Goal: Task Accomplishment & Management: Manage account settings

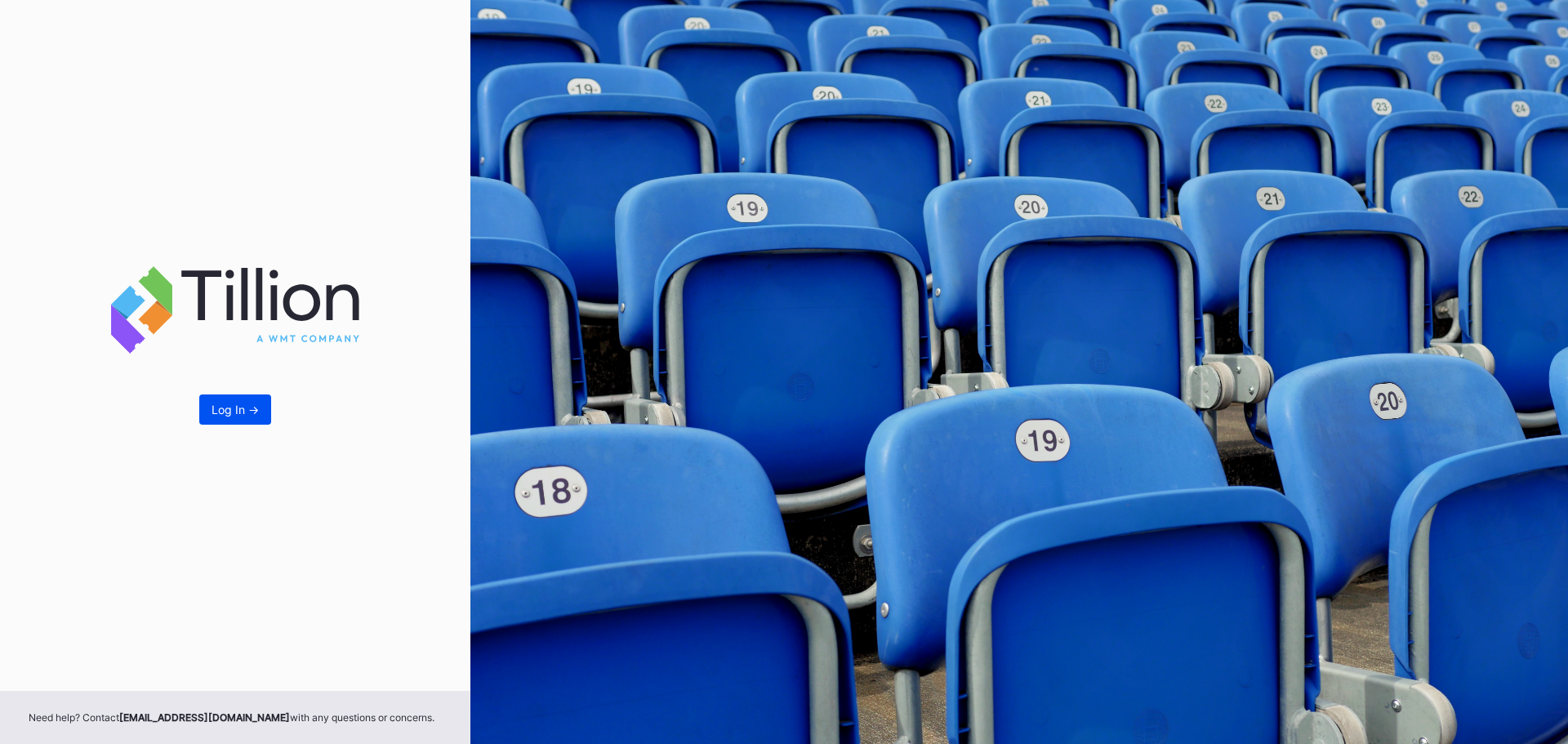
click at [239, 417] on button "Log In ->" at bounding box center [234, 410] width 72 height 31
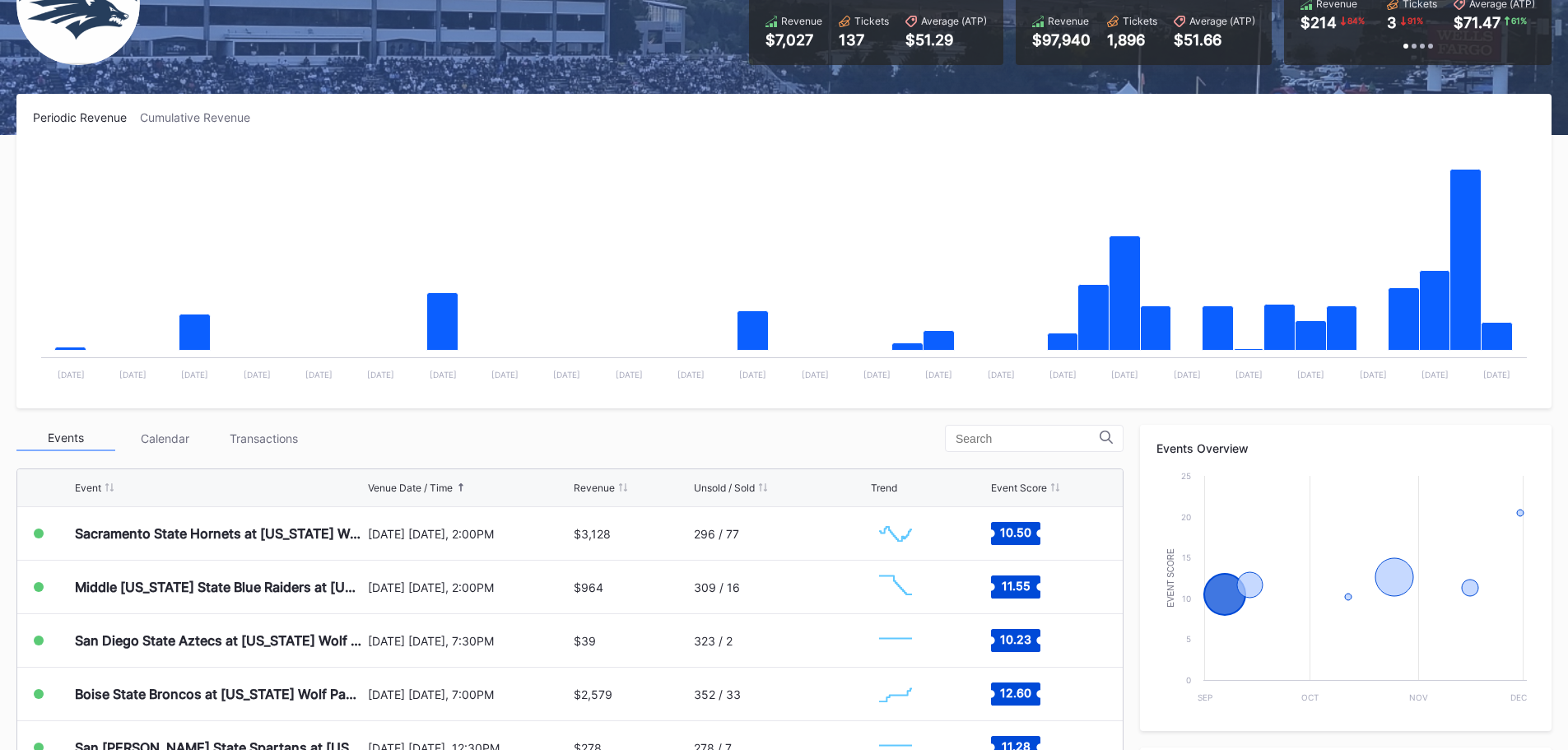
scroll to position [494, 0]
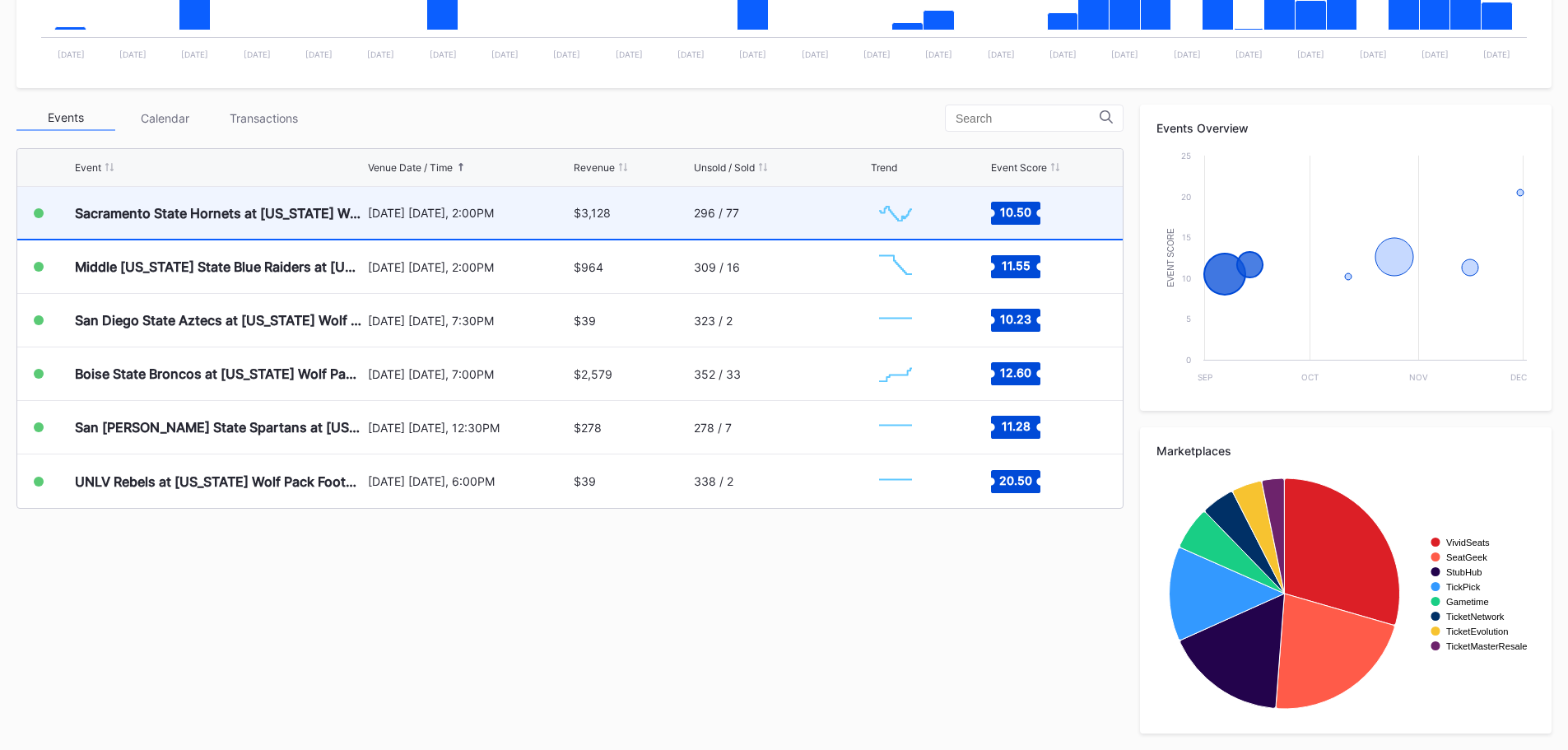
click at [363, 226] on div "Sacramento State Hornets at [US_STATE] Wolf Pack Football" at bounding box center [219, 213] width 289 height 52
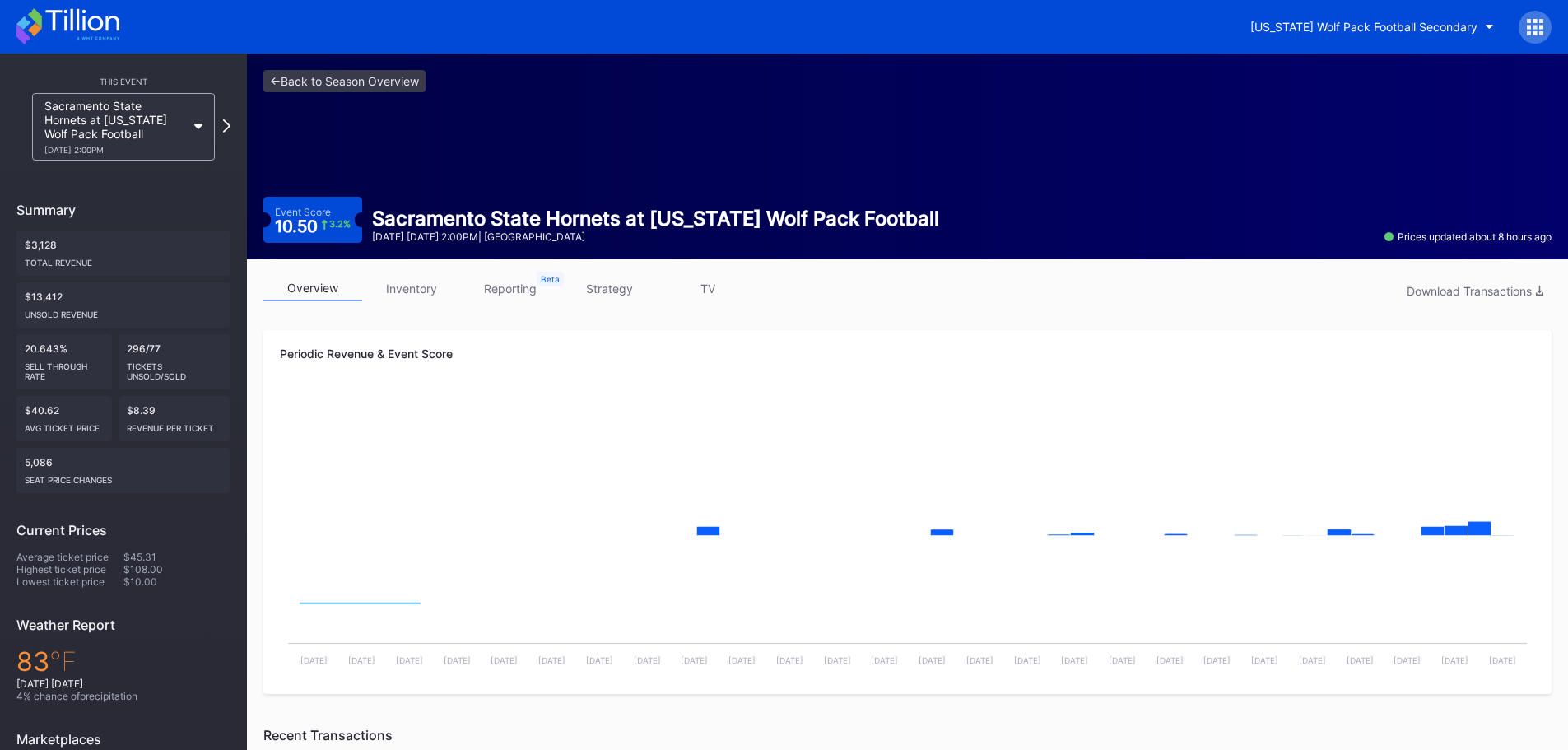
click at [424, 288] on link "inventory" at bounding box center [411, 288] width 99 height 26
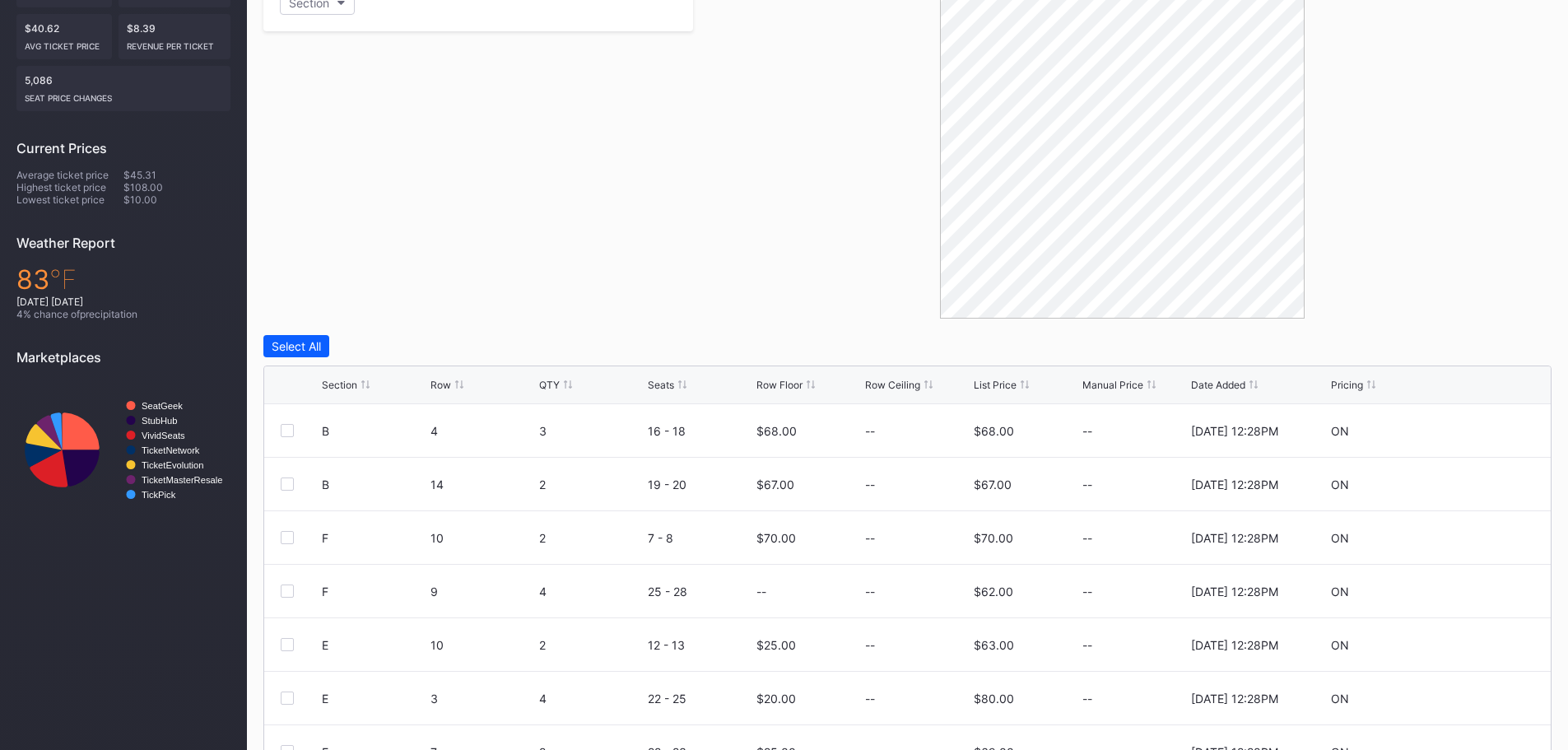
scroll to position [469, 0]
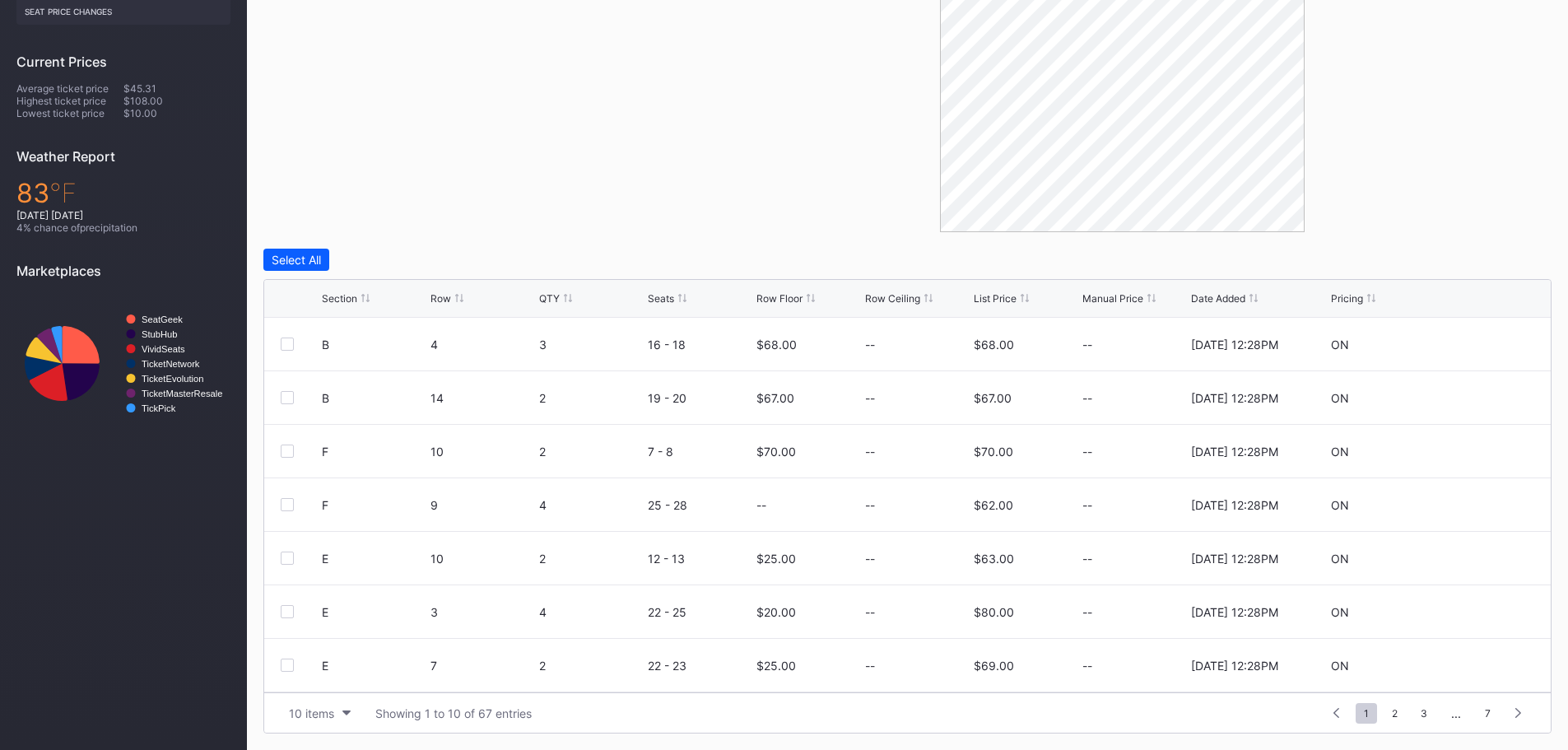
click at [763, 296] on div "Row Floor" at bounding box center [779, 298] width 46 height 12
click at [1002, 297] on div "List Price" at bounding box center [995, 298] width 42 height 12
click at [1479, 346] on icon at bounding box center [1485, 345] width 12 height 12
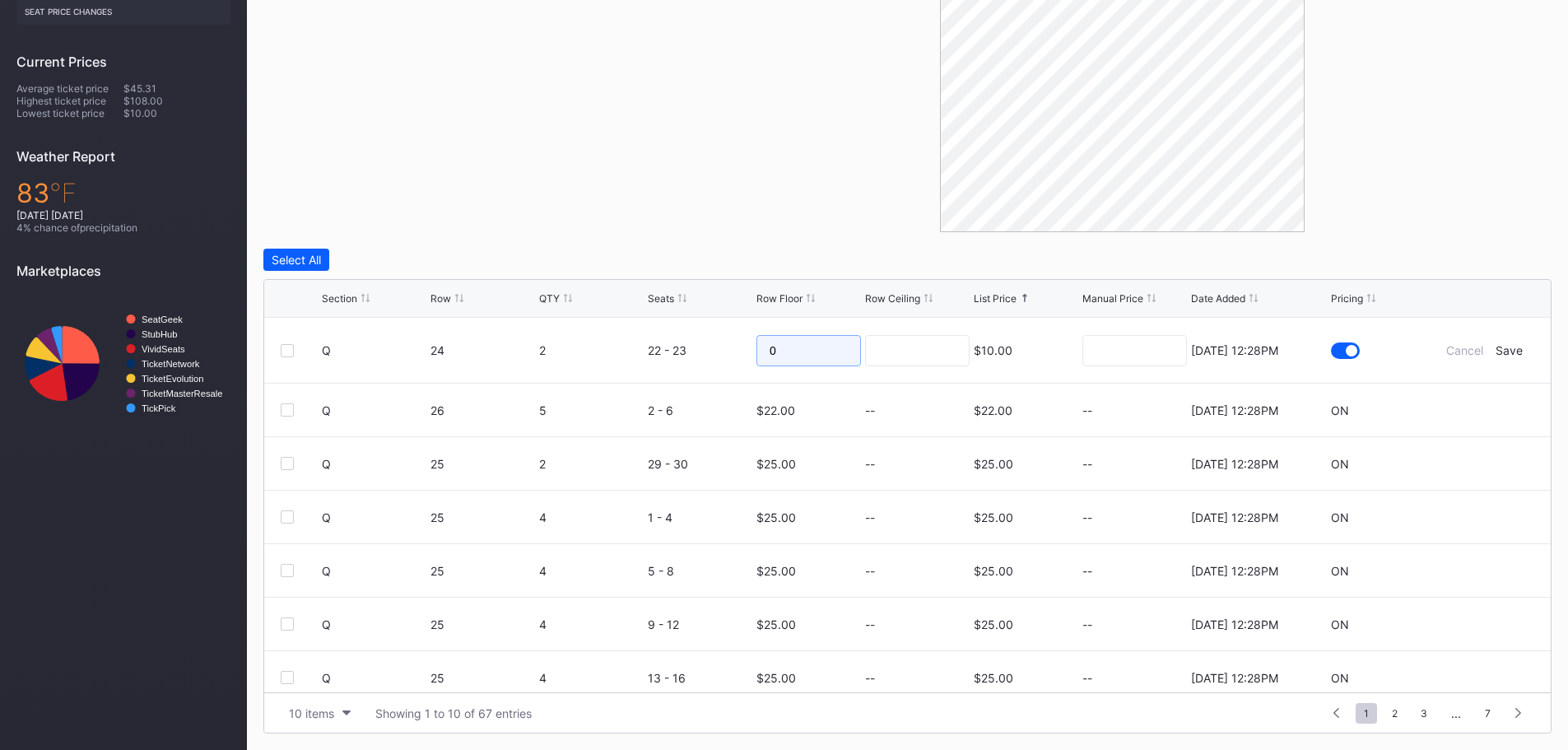
drag, startPoint x: 784, startPoint y: 353, endPoint x: 725, endPoint y: 348, distance: 59.2
click at [725, 348] on form "Q 24 2 22 - 23 0 $10.00 [DATE] 12:28PM Cancel Save" at bounding box center [928, 350] width 1213 height 65
type input "19"
click at [1508, 345] on div "Save" at bounding box center [1509, 350] width 27 height 14
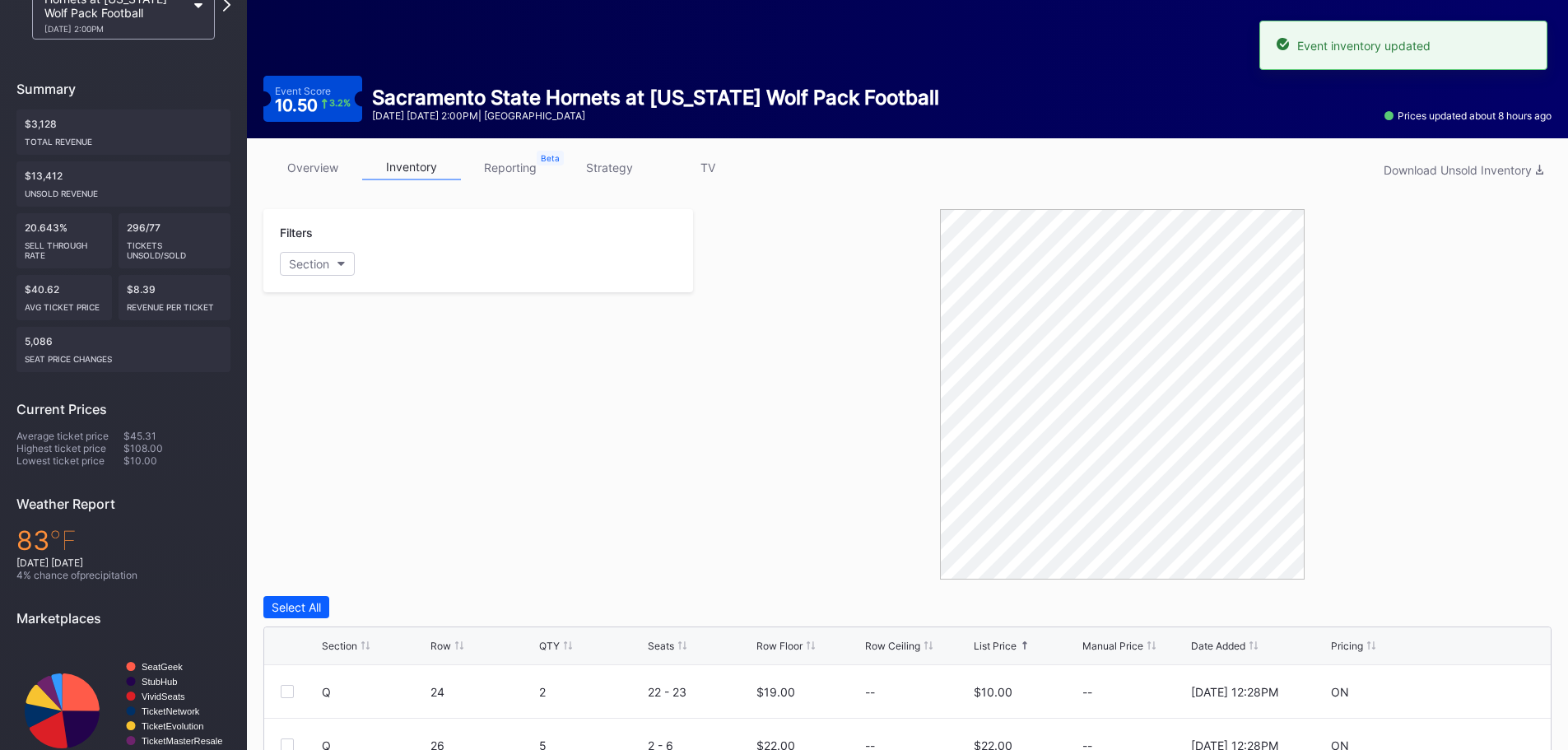
scroll to position [0, 0]
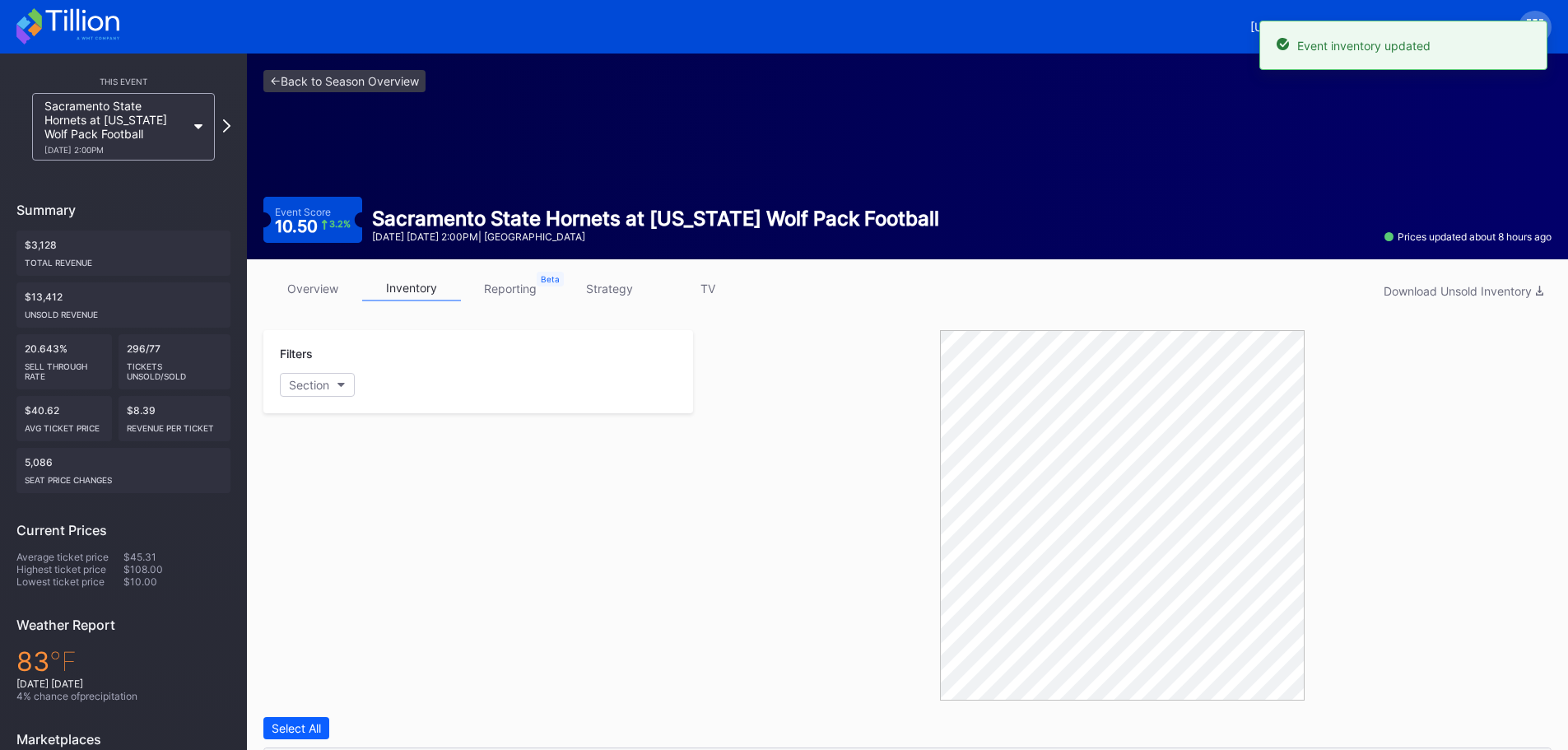
click at [33, 16] on icon at bounding box center [35, 18] width 14 height 21
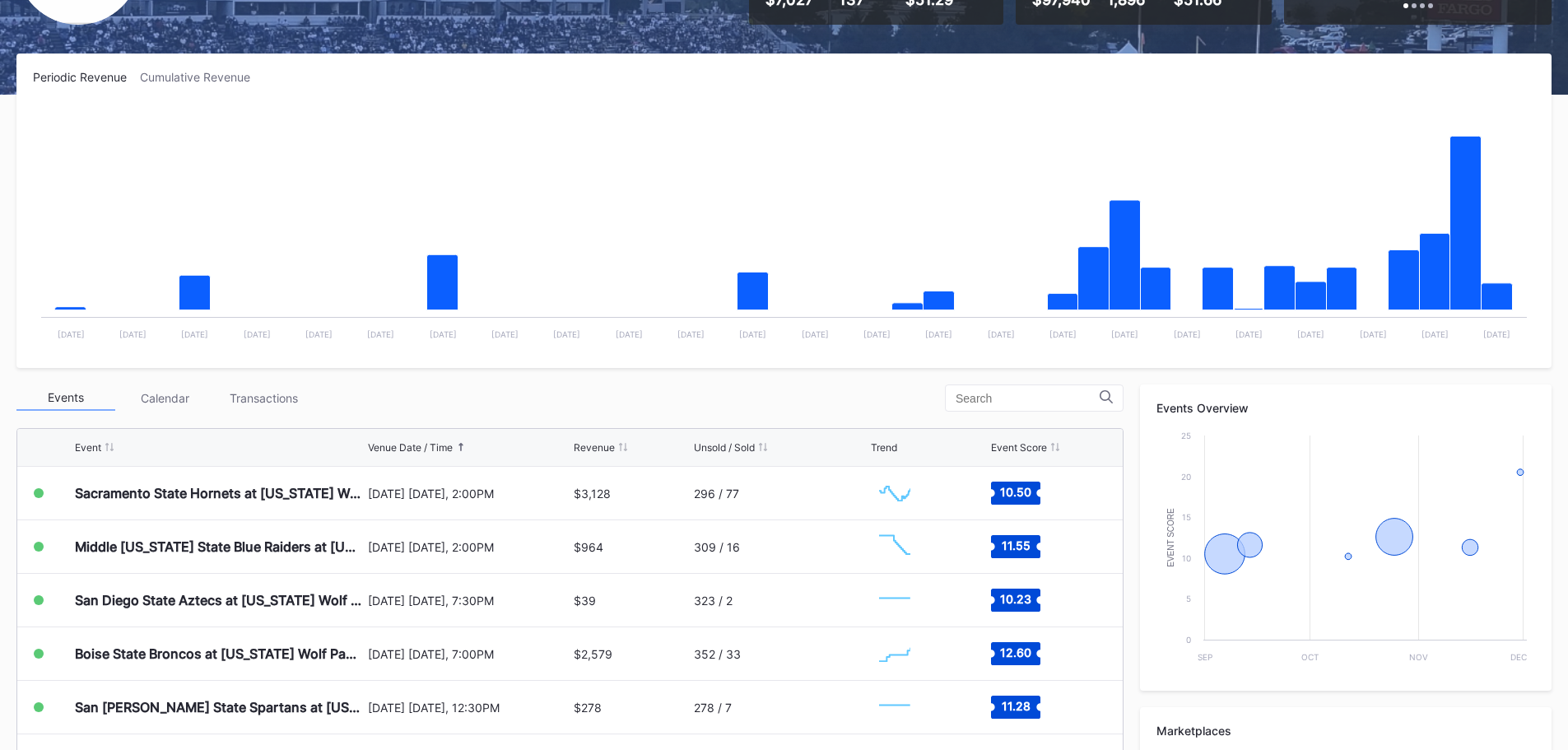
scroll to position [494, 0]
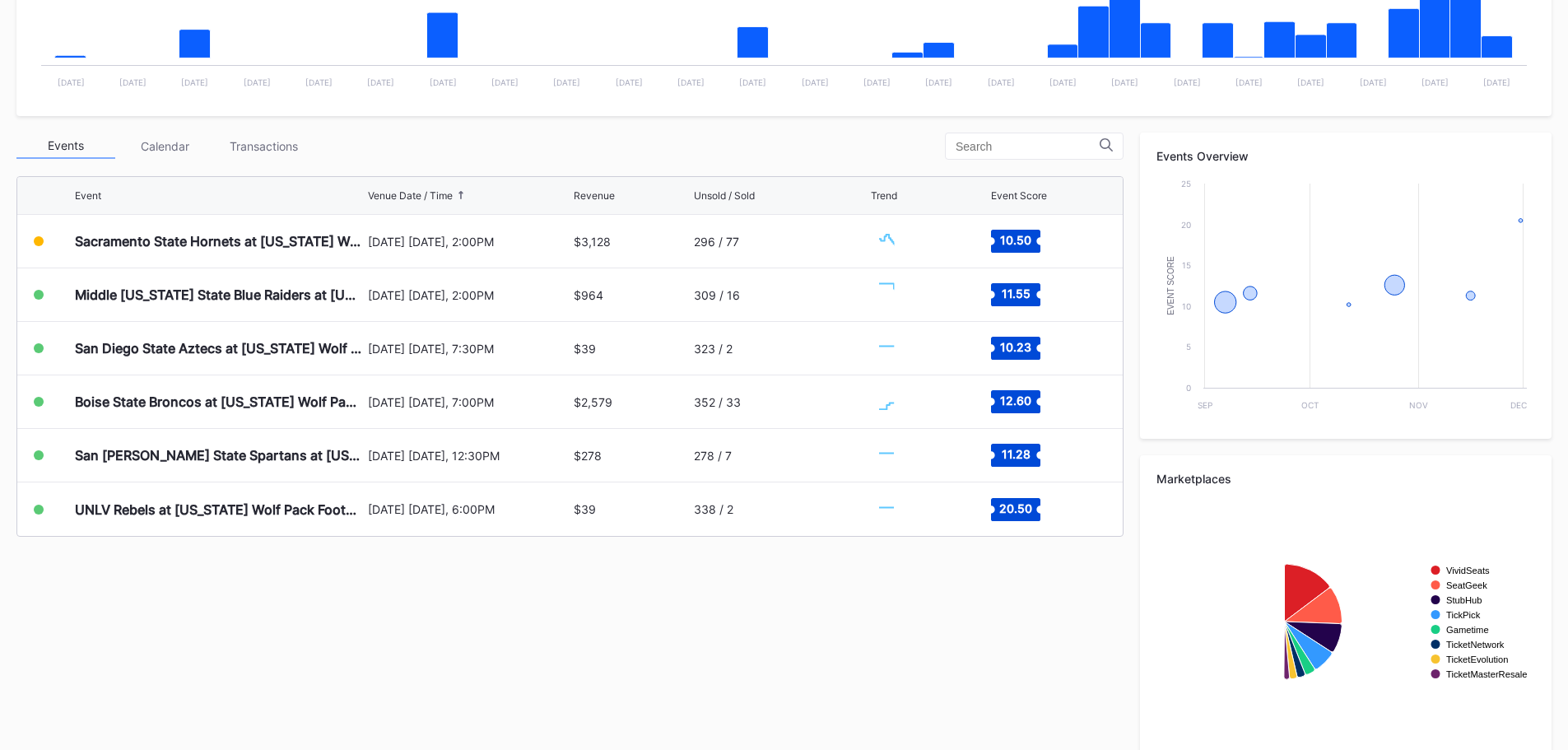
scroll to position [494, 0]
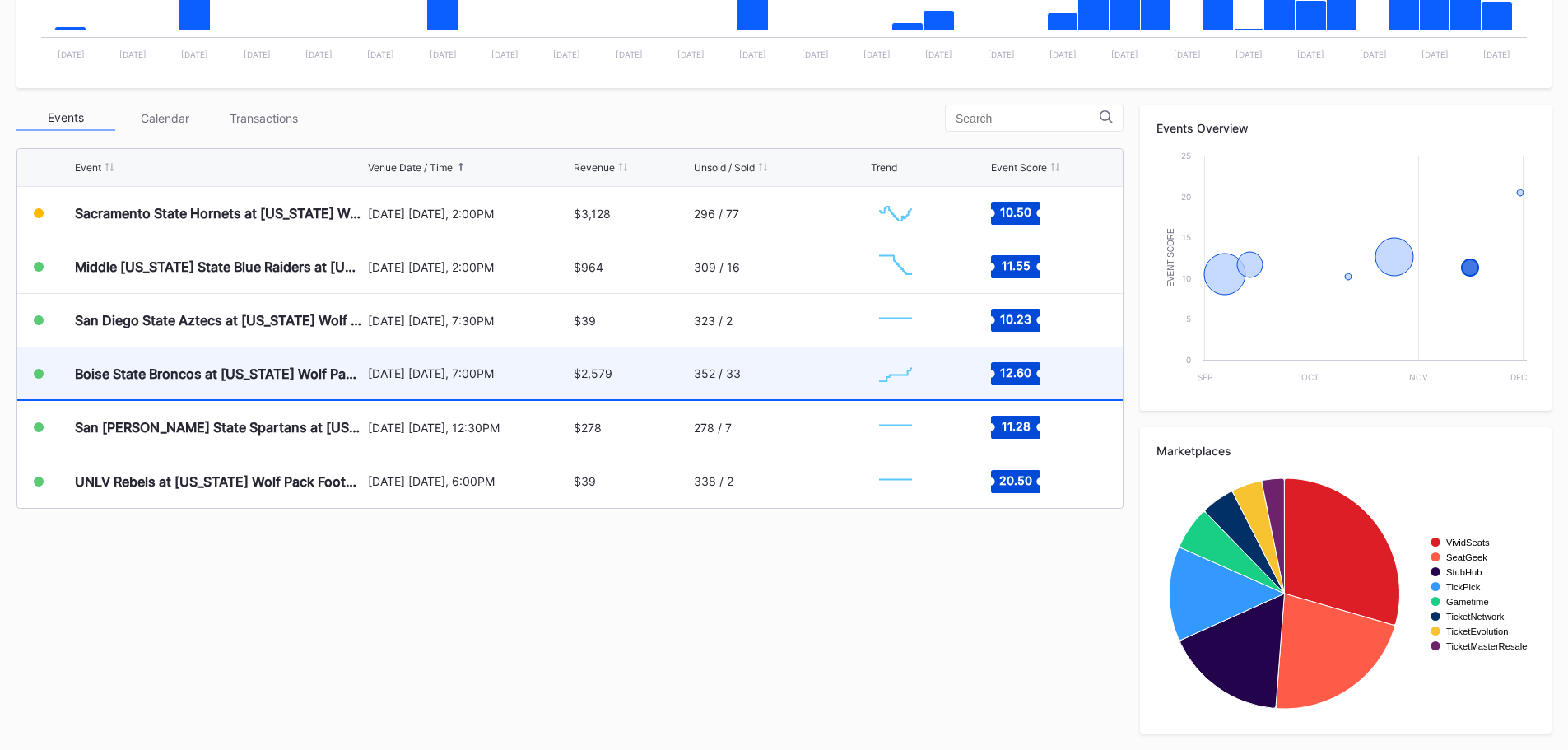
click at [467, 390] on div "[DATE] [DATE], 7:00PM" at bounding box center [469, 373] width 202 height 52
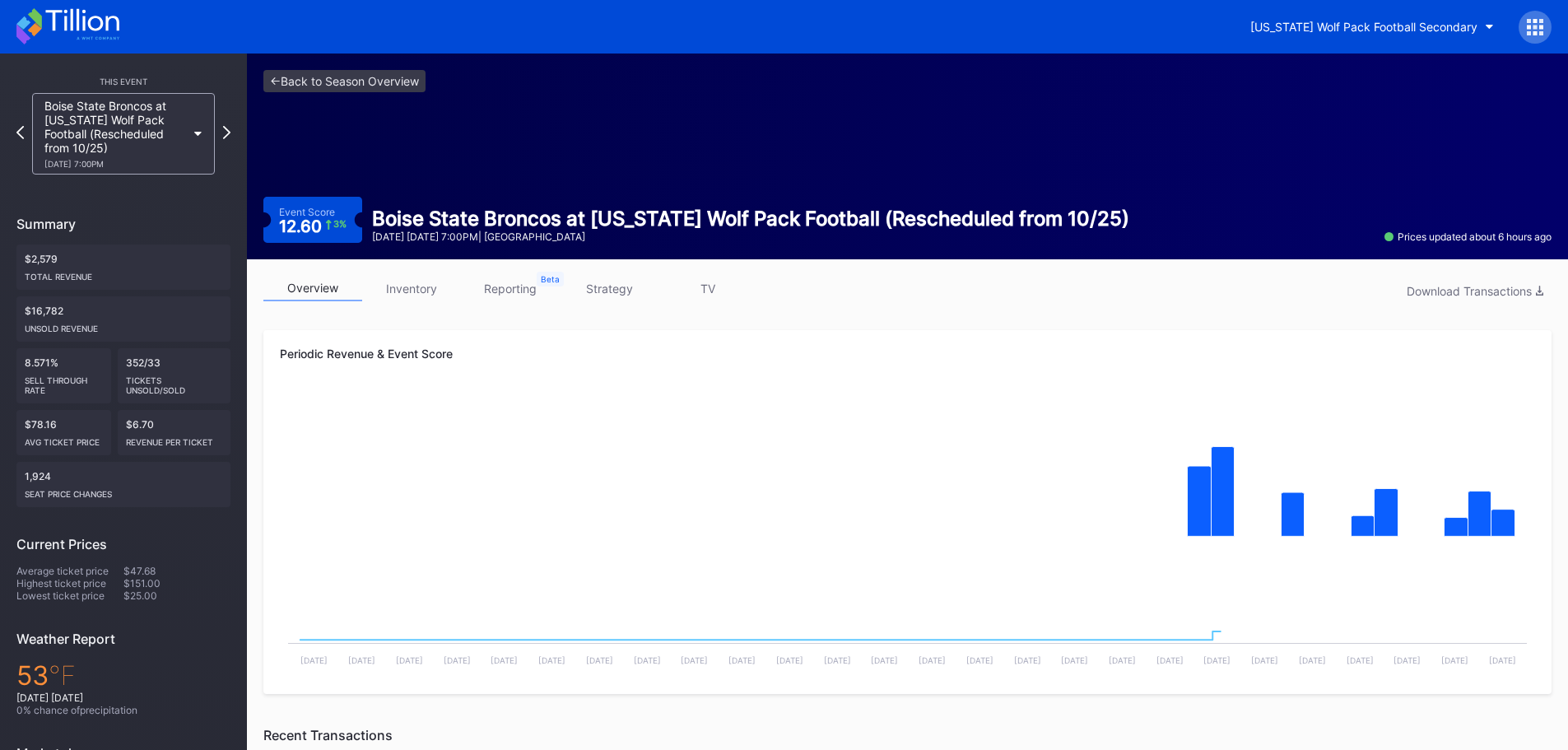
click at [430, 290] on link "inventory" at bounding box center [411, 288] width 99 height 26
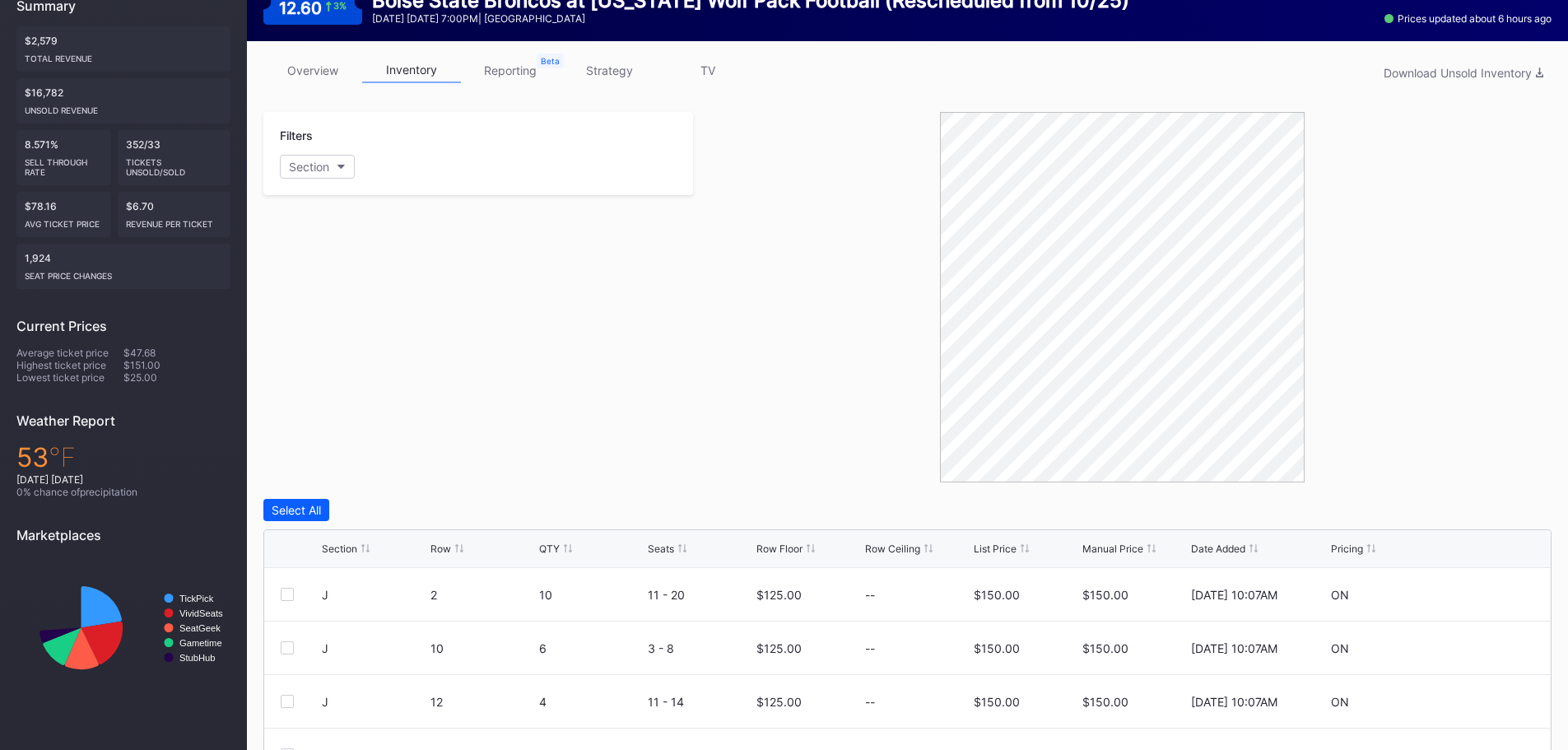
scroll to position [469, 0]
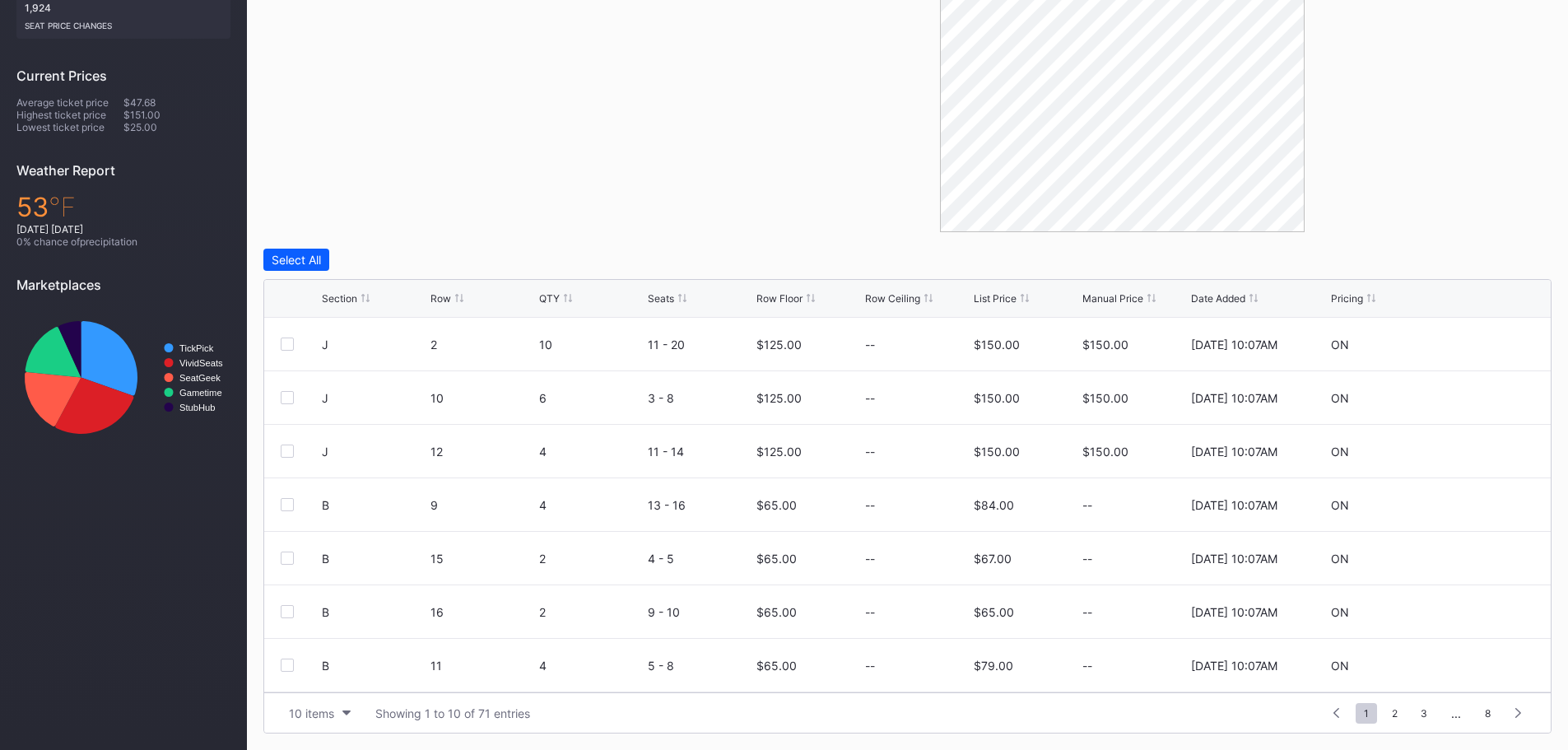
click at [980, 300] on div "List Price" at bounding box center [995, 298] width 42 height 12
click at [1479, 502] on icon at bounding box center [1485, 504] width 12 height 12
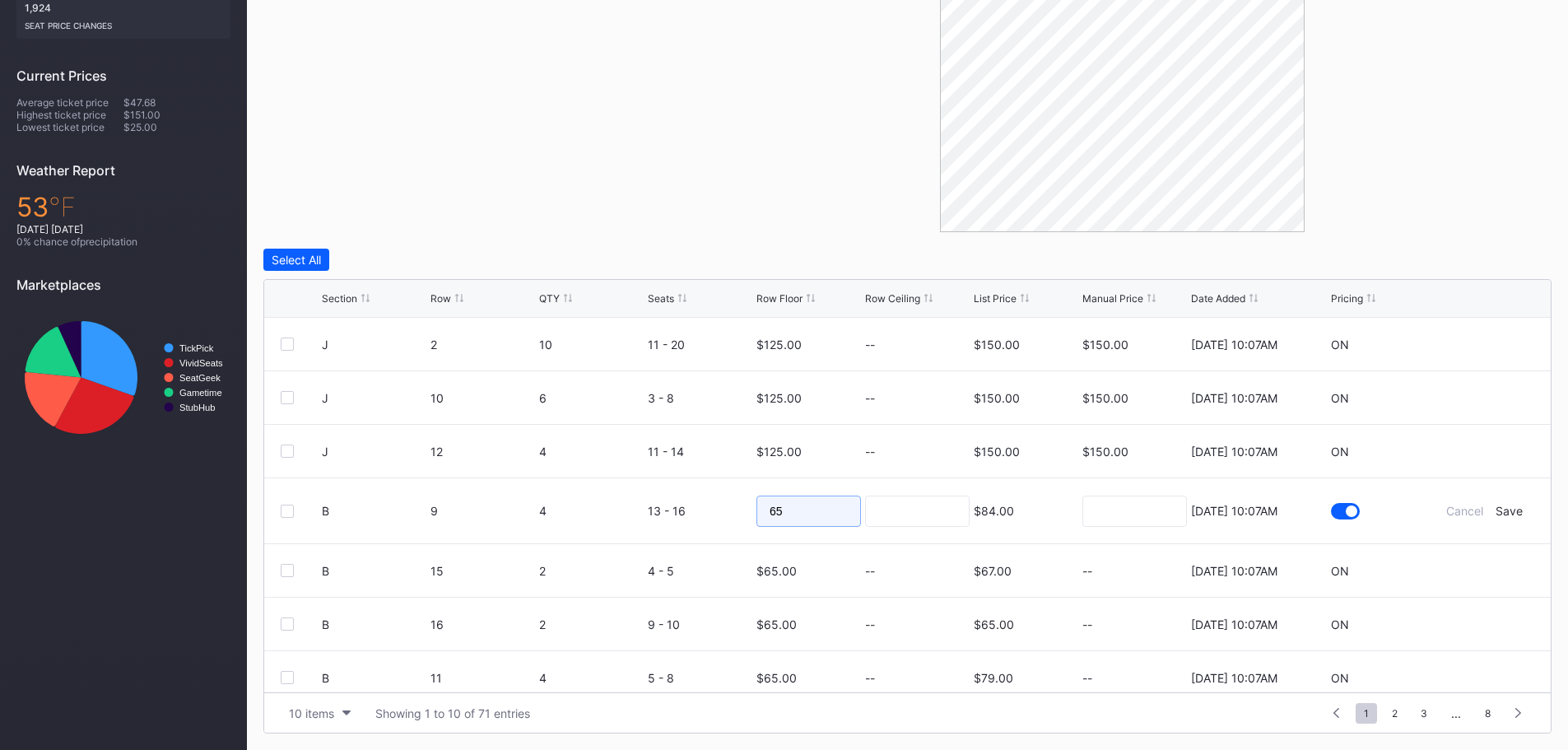
drag, startPoint x: 801, startPoint y: 514, endPoint x: 641, endPoint y: 513, distance: 160.0
click at [643, 514] on form "B 9 4 13 - 16 65 $84.00 8/20/2025 10:07AM Cancel Save" at bounding box center [928, 511] width 1213 height 65
type input "60"
click at [1095, 514] on input at bounding box center [1135, 511] width 105 height 32
click at [1506, 509] on div "Save" at bounding box center [1509, 510] width 27 height 14
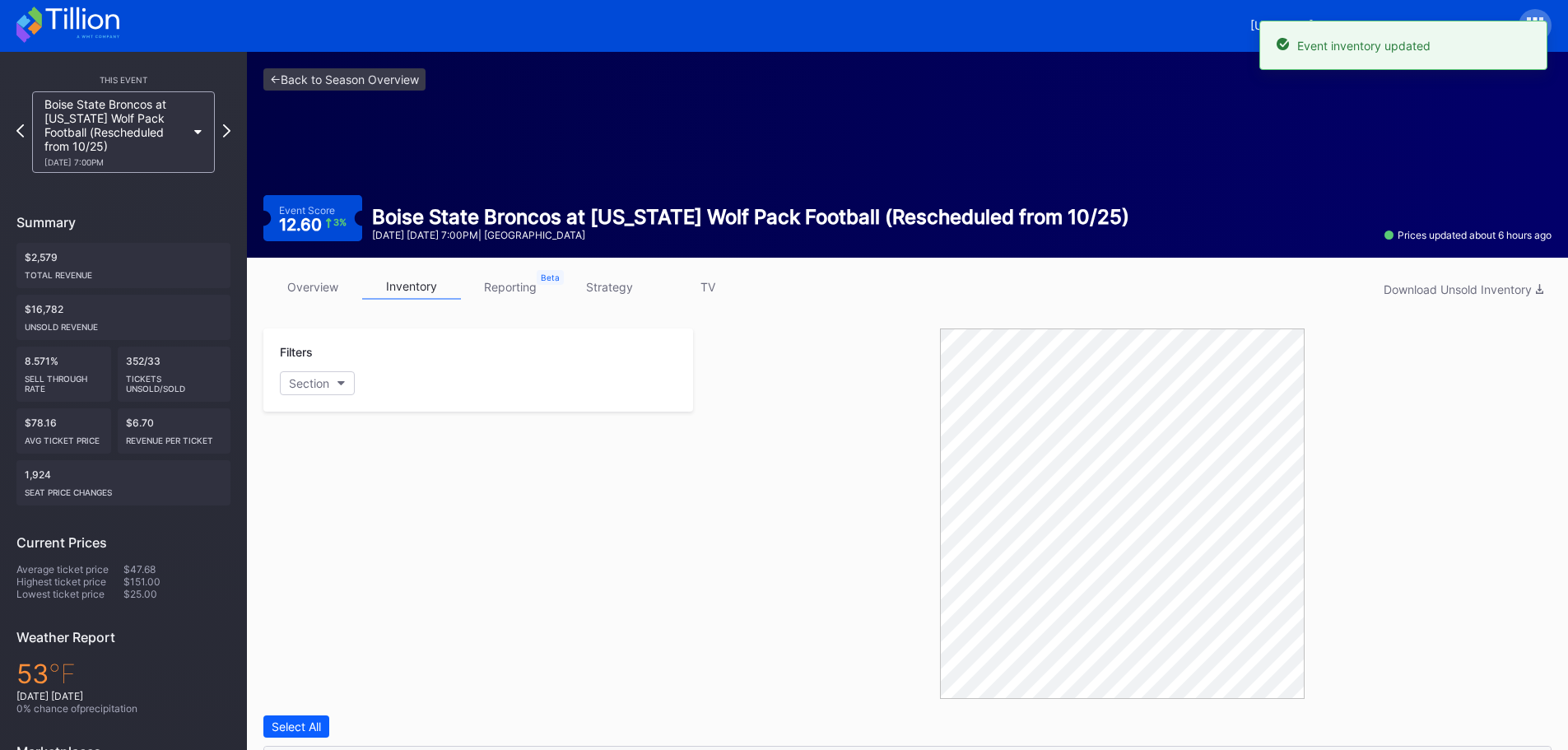
scroll to position [0, 0]
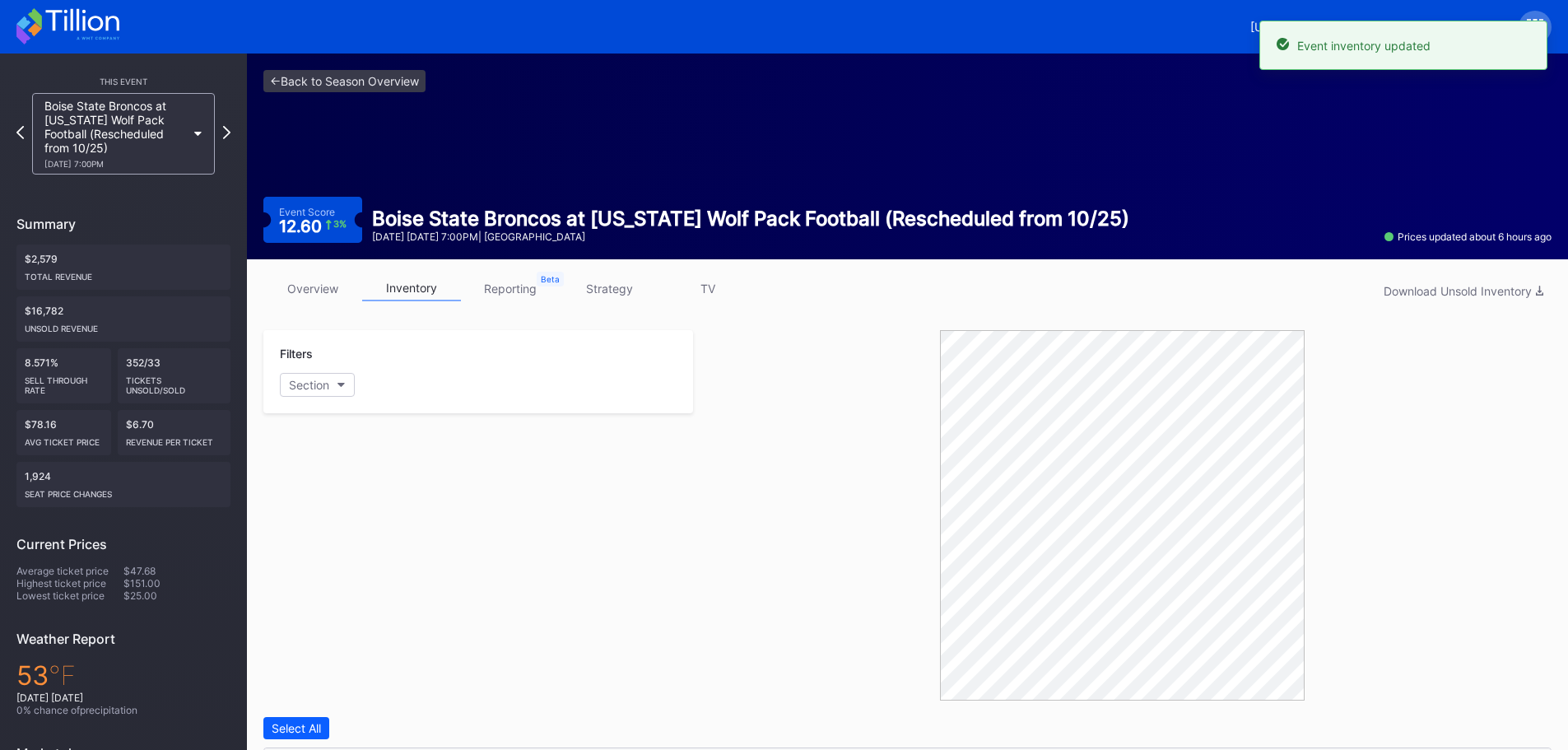
click at [87, 26] on icon at bounding box center [68, 27] width 103 height 37
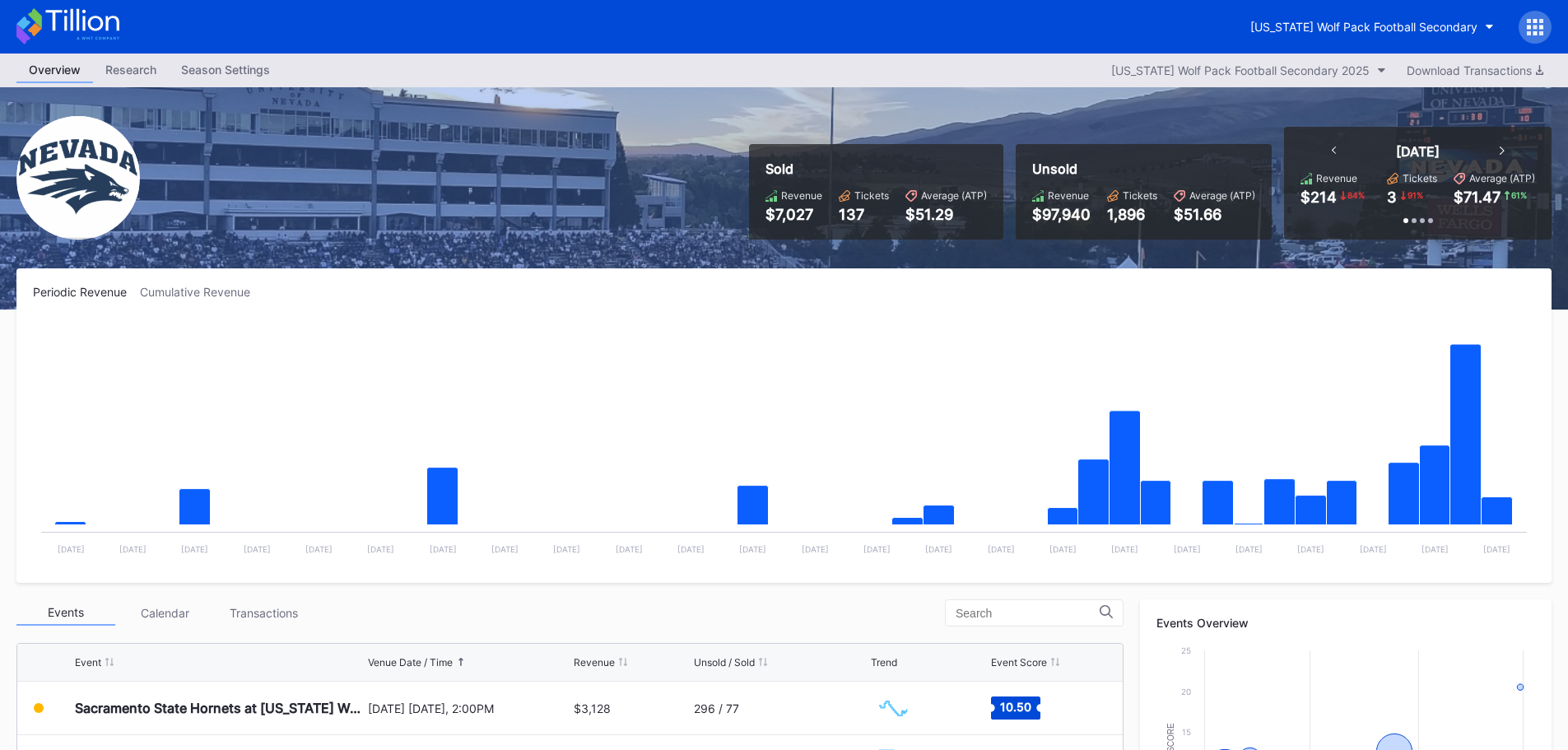
scroll to position [330, 0]
